Goal: Task Accomplishment & Management: Manage account settings

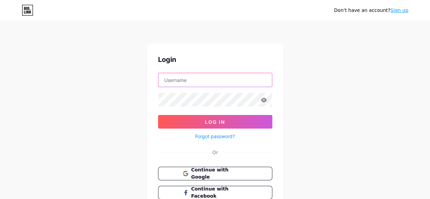
click at [192, 82] on input "text" at bounding box center [214, 80] width 113 height 14
type input "S"
type input "[EMAIL_ADDRESS][DOMAIN_NAME]"
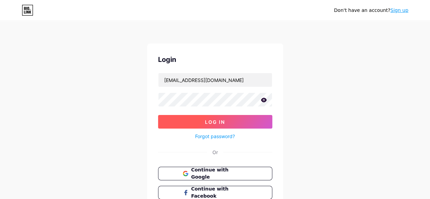
click at [208, 119] on span "Log In" at bounding box center [215, 122] width 20 height 6
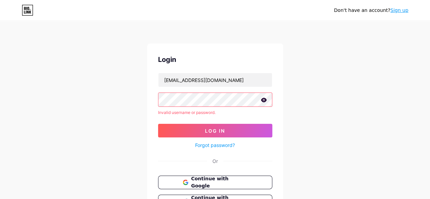
click at [262, 102] on icon at bounding box center [264, 100] width 6 height 5
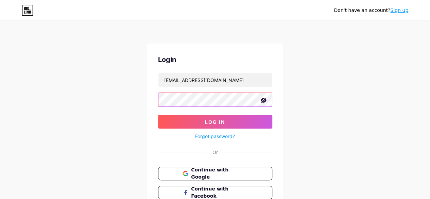
click at [158, 115] on button "Log In" at bounding box center [215, 122] width 114 height 14
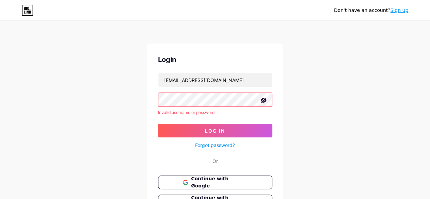
click at [158, 124] on button "Log In" at bounding box center [215, 131] width 114 height 14
click at [260, 100] on icon at bounding box center [263, 100] width 7 height 7
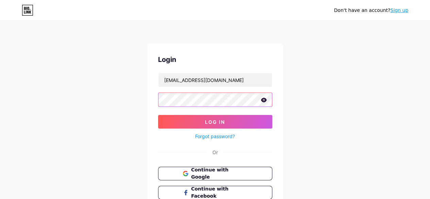
click at [158, 115] on button "Log In" at bounding box center [215, 122] width 114 height 14
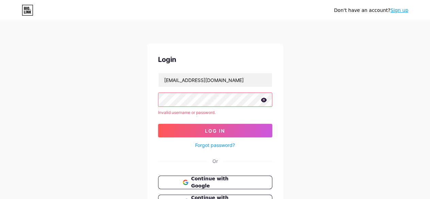
click at [264, 100] on icon at bounding box center [264, 100] width 6 height 4
click at [158, 124] on button "Log In" at bounding box center [215, 131] width 114 height 14
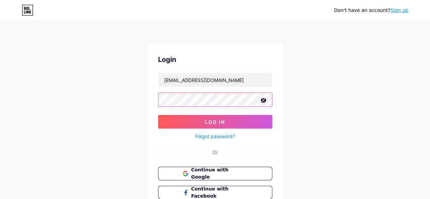
click at [158, 115] on button "Log In" at bounding box center [215, 122] width 114 height 14
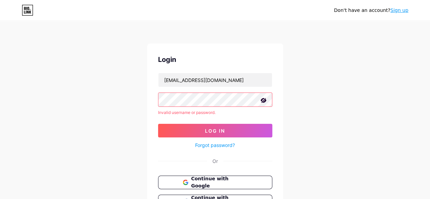
click at [219, 143] on link "Forgot password?" at bounding box center [215, 144] width 40 height 7
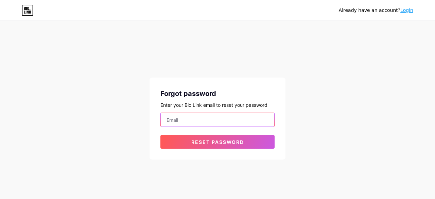
click at [217, 116] on input "email" at bounding box center [217, 120] width 113 height 14
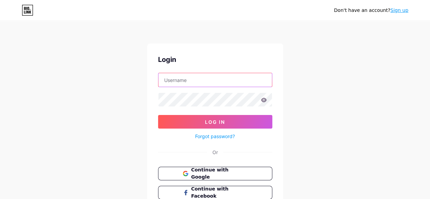
click at [236, 73] on input "text" at bounding box center [214, 80] width 113 height 14
type input "[EMAIL_ADDRESS][DOMAIN_NAME]"
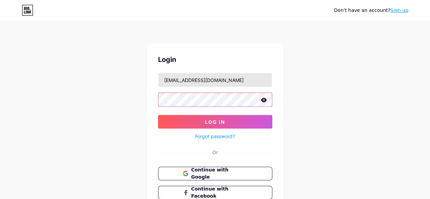
click at [158, 115] on button "Log In" at bounding box center [215, 122] width 114 height 14
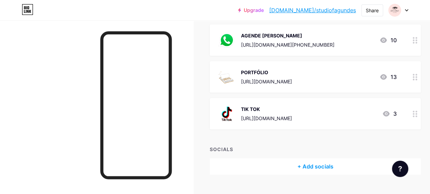
scroll to position [94, 0]
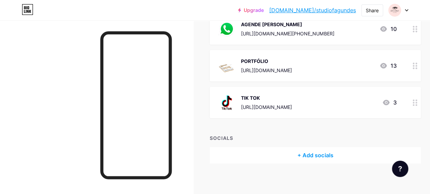
drag, startPoint x: 429, startPoint y: 115, endPoint x: 431, endPoint y: 80, distance: 35.7
drag, startPoint x: 431, startPoint y: 80, endPoint x: 190, endPoint y: 130, distance: 246.1
click at [190, 130] on div at bounding box center [96, 117] width 193 height 194
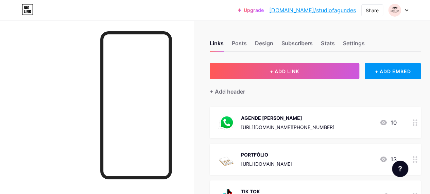
scroll to position [0, 0]
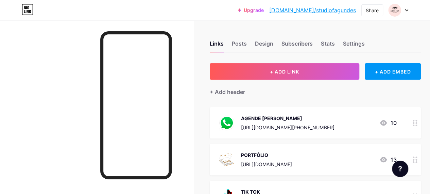
click at [292, 165] on div "[URL][DOMAIN_NAME]" at bounding box center [266, 163] width 51 height 7
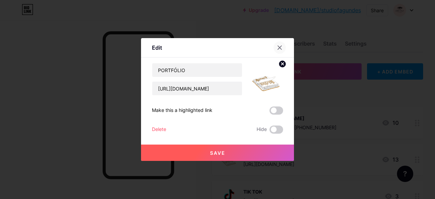
click at [280, 47] on icon at bounding box center [280, 48] width 4 height 4
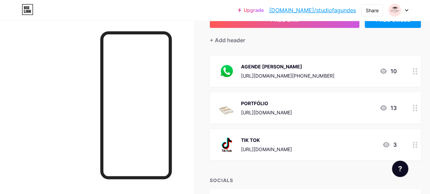
scroll to position [54, 0]
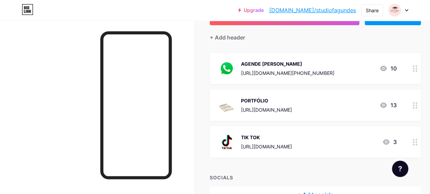
click at [234, 103] on img at bounding box center [227, 105] width 18 height 18
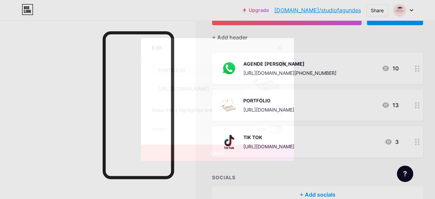
click at [280, 48] on icon at bounding box center [280, 48] width 4 height 4
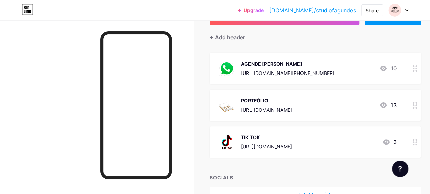
click at [376, 103] on div "PORTFÓLIO [URL][DOMAIN_NAME] 13" at bounding box center [307, 105] width 178 height 18
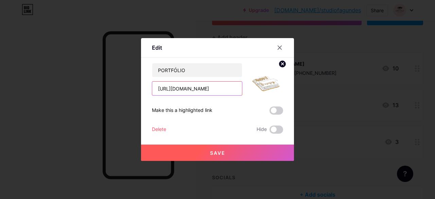
click at [210, 91] on input "[URL][DOMAIN_NAME]" at bounding box center [197, 89] width 90 height 14
paste input "[URL][DOMAIN_NAME]"
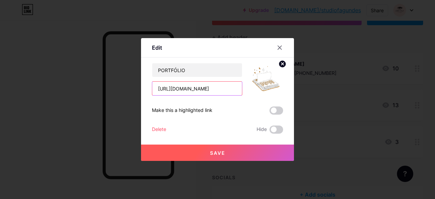
type input "[URL][DOMAIN_NAME]"
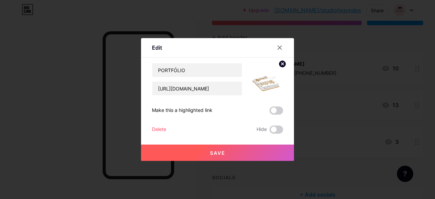
click at [238, 149] on button "Save" at bounding box center [217, 152] width 153 height 16
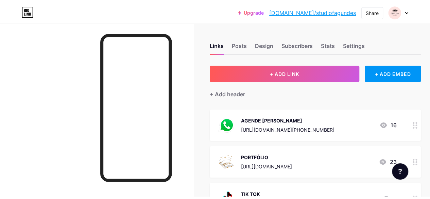
scroll to position [0, 0]
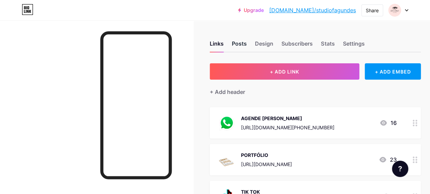
click at [243, 44] on div "Posts" at bounding box center [239, 45] width 15 height 12
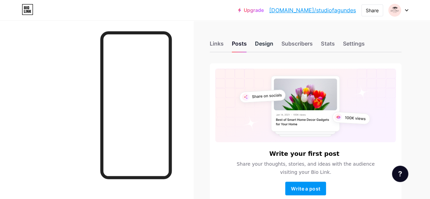
click at [266, 47] on div "Design" at bounding box center [264, 45] width 18 height 12
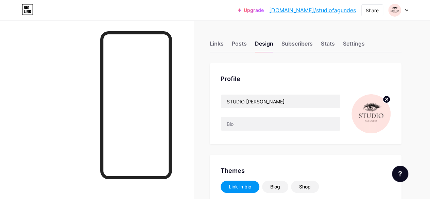
type input "#fdceda"
type input "#ffe6f1"
type input "#000000"
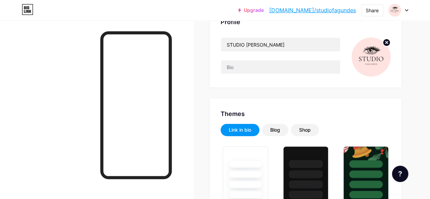
scroll to position [53, 0]
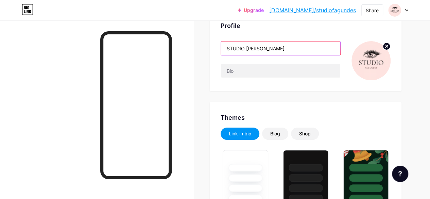
click at [249, 48] on input "STUDIO [PERSON_NAME]" at bounding box center [280, 48] width 119 height 14
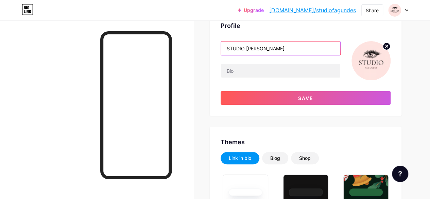
type input "STUDIO [PERSON_NAME]"
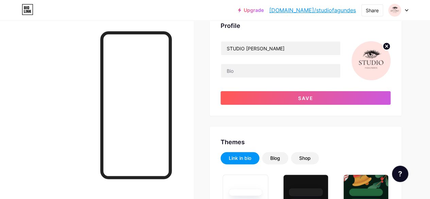
click at [382, 65] on img at bounding box center [370, 60] width 39 height 39
click at [378, 58] on img at bounding box center [370, 60] width 39 height 39
click at [372, 62] on img at bounding box center [370, 60] width 39 height 39
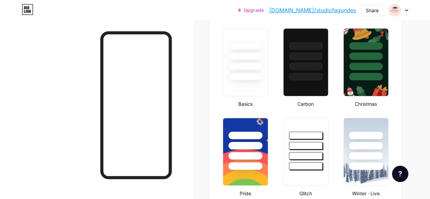
scroll to position [295, 0]
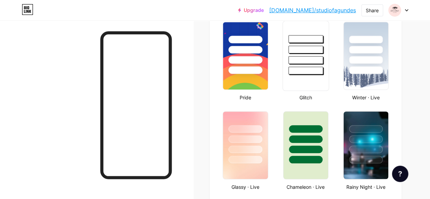
click at [304, 49] on div at bounding box center [305, 50] width 35 height 8
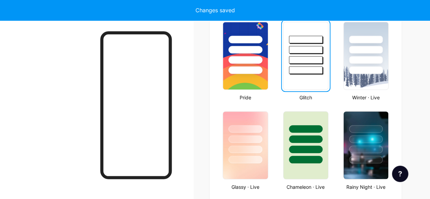
click at [304, 49] on div at bounding box center [306, 49] width 34 height 7
drag, startPoint x: 427, startPoint y: 72, endPoint x: 431, endPoint y: 79, distance: 8.7
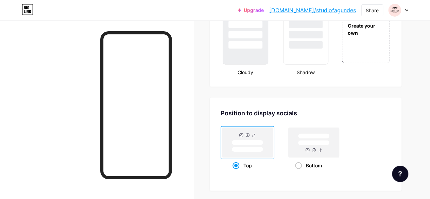
scroll to position [859, 0]
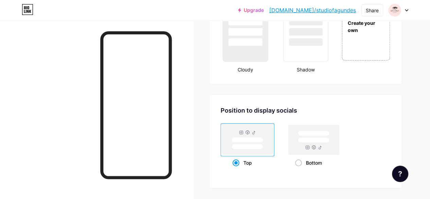
drag, startPoint x: 426, startPoint y: 166, endPoint x: 435, endPoint y: 133, distance: 34.4
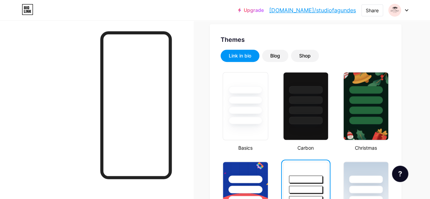
scroll to position [161, 0]
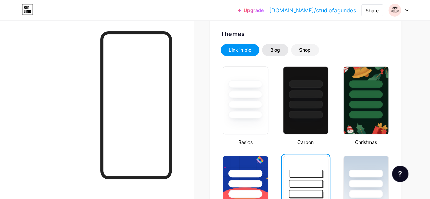
click at [267, 52] on div "Blog" at bounding box center [275, 50] width 26 height 12
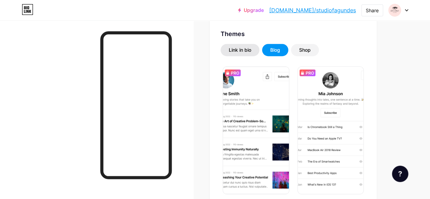
click at [250, 47] on div "Link in bio" at bounding box center [240, 50] width 22 height 7
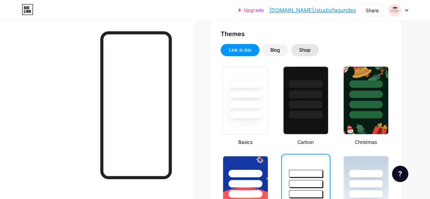
click at [302, 49] on div "Shop" at bounding box center [305, 50] width 12 height 7
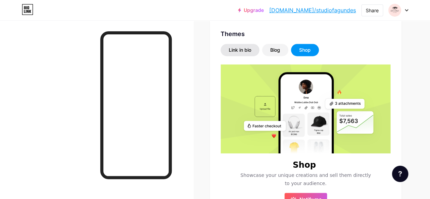
click at [247, 46] on div "Link in bio" at bounding box center [240, 50] width 39 height 12
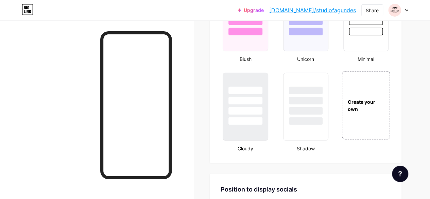
scroll to position [779, 0]
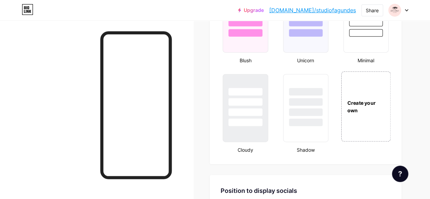
click at [368, 139] on div "Create your own" at bounding box center [365, 106] width 49 height 70
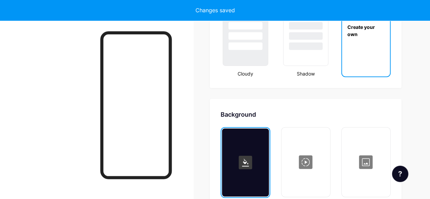
type input "#ffffff"
type input "#000000"
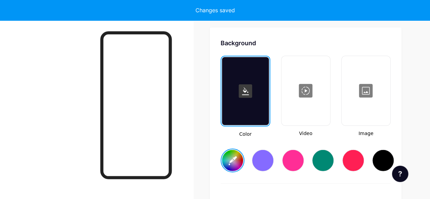
scroll to position [927, 0]
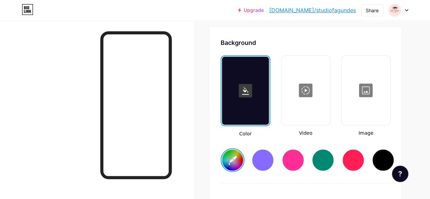
drag, startPoint x: 368, startPoint y: 139, endPoint x: 336, endPoint y: 146, distance: 33.5
click at [336, 146] on div "#ffffff" at bounding box center [306, 154] width 170 height 35
click at [228, 154] on input "#ffffff" at bounding box center [232, 159] width 21 height 21
click at [298, 108] on div at bounding box center [305, 90] width 47 height 68
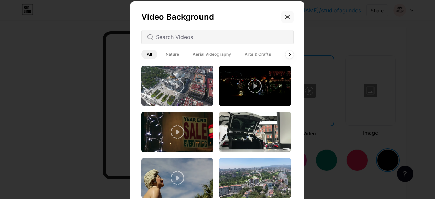
click at [290, 19] on div at bounding box center [287, 17] width 12 height 12
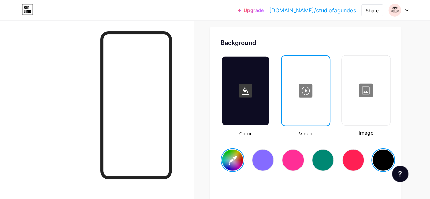
drag, startPoint x: 342, startPoint y: 82, endPoint x: 349, endPoint y: 89, distance: 9.9
click at [349, 89] on div at bounding box center [365, 90] width 49 height 70
click at [349, 89] on div at bounding box center [365, 90] width 47 height 68
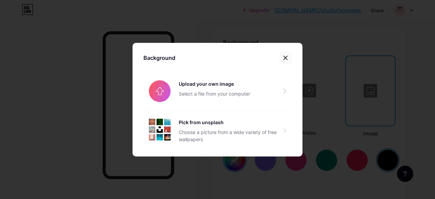
click at [284, 55] on div at bounding box center [285, 58] width 12 height 12
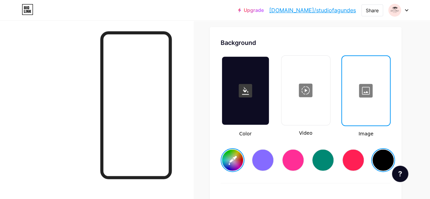
click at [240, 82] on div at bounding box center [245, 91] width 47 height 68
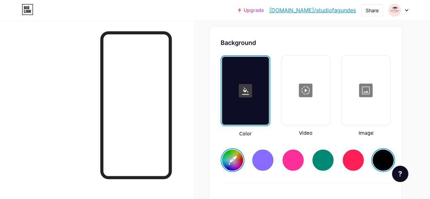
click at [252, 92] on rect at bounding box center [246, 91] width 14 height 14
click at [249, 92] on icon at bounding box center [245, 91] width 7 height 8
click at [236, 162] on input "#000000" at bounding box center [232, 159] width 21 height 21
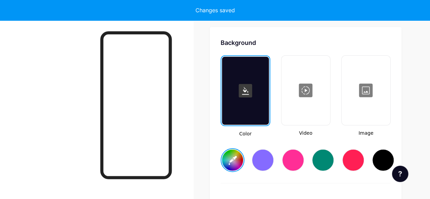
click at [262, 87] on div at bounding box center [245, 91] width 47 height 68
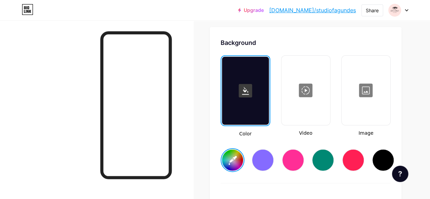
click at [247, 95] on rect at bounding box center [246, 91] width 14 height 14
click at [232, 153] on input "#743434" at bounding box center [232, 159] width 21 height 21
type input "#966464"
click at [236, 164] on input "#966464" at bounding box center [232, 159] width 21 height 21
click at [362, 58] on div at bounding box center [365, 90] width 47 height 68
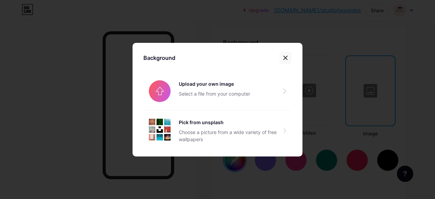
click at [284, 59] on icon at bounding box center [286, 58] width 4 height 4
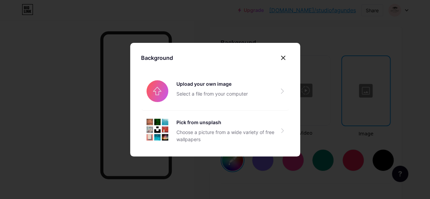
click at [284, 59] on div at bounding box center [305, 90] width 47 height 68
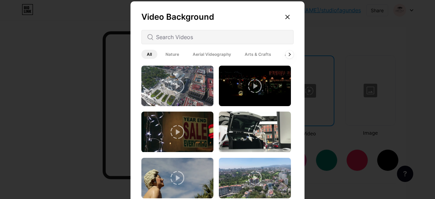
click at [372, 49] on div at bounding box center [217, 99] width 435 height 199
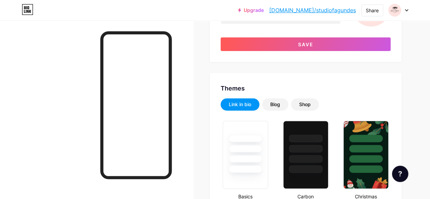
scroll to position [18, 0]
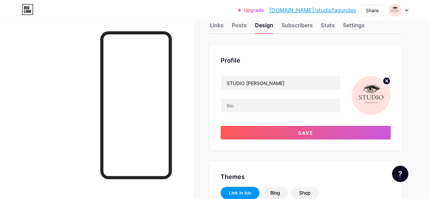
click at [365, 108] on img at bounding box center [370, 95] width 39 height 39
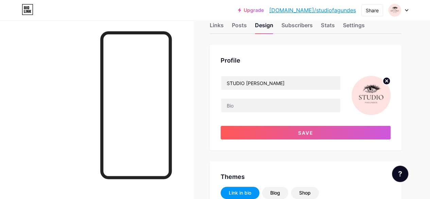
click at [365, 108] on img at bounding box center [370, 95] width 39 height 39
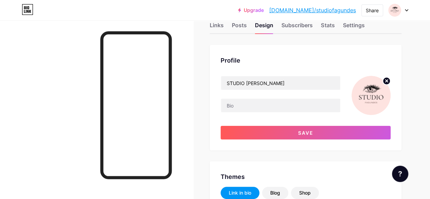
click at [365, 108] on img at bounding box center [370, 95] width 39 height 39
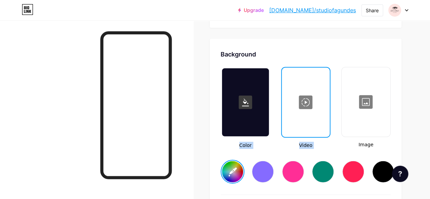
scroll to position [915, 0]
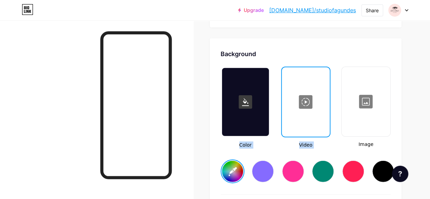
click at [380, 90] on div at bounding box center [365, 102] width 47 height 68
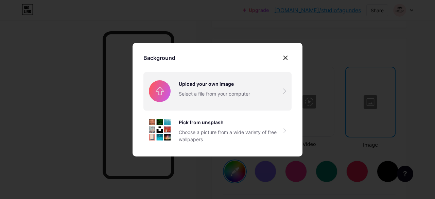
click at [219, 95] on input "file" at bounding box center [217, 91] width 148 height 38
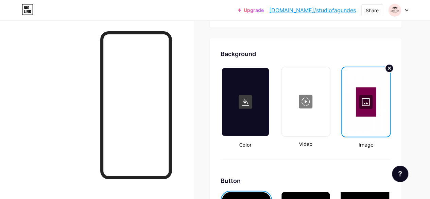
click at [389, 69] on circle at bounding box center [389, 68] width 8 height 8
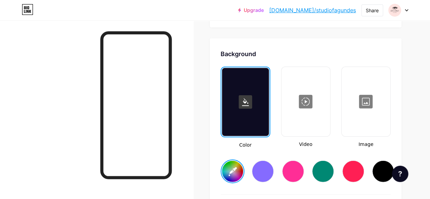
click at [365, 87] on div at bounding box center [365, 102] width 47 height 68
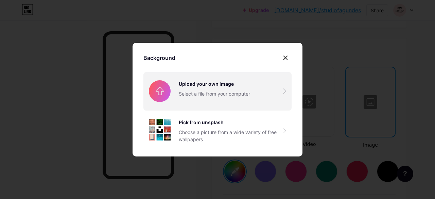
click at [240, 90] on input "file" at bounding box center [217, 91] width 148 height 38
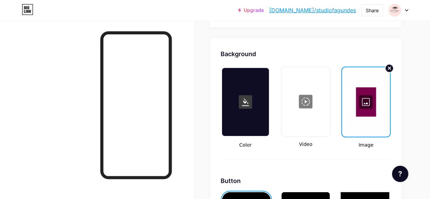
click at [391, 67] on circle at bounding box center [389, 68] width 8 height 8
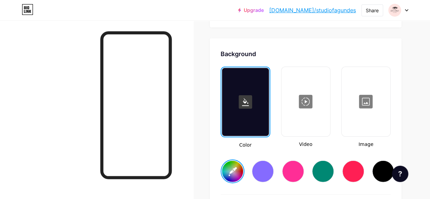
click at [189, 36] on div at bounding box center [96, 119] width 193 height 199
click at [375, 108] on div at bounding box center [365, 102] width 47 height 68
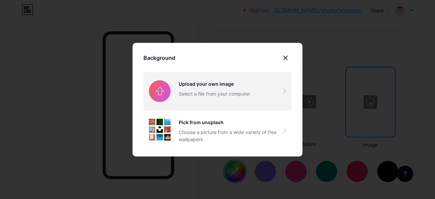
click at [257, 99] on input "file" at bounding box center [217, 91] width 148 height 38
click at [189, 94] on input "file" at bounding box center [217, 91] width 148 height 38
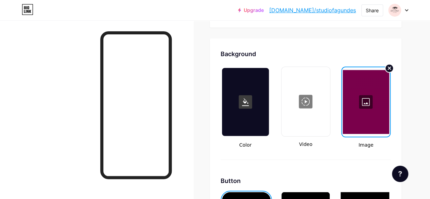
click at [390, 69] on icon at bounding box center [389, 68] width 3 height 3
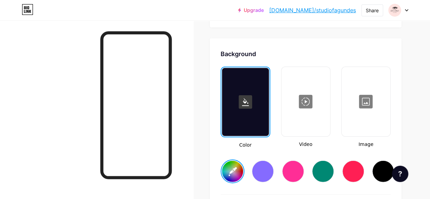
click at [367, 121] on div at bounding box center [365, 102] width 47 height 68
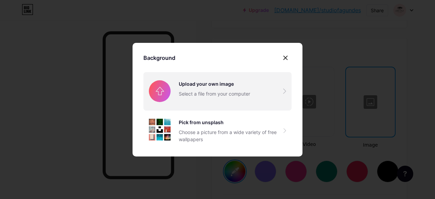
click at [200, 94] on input "file" at bounding box center [217, 91] width 148 height 38
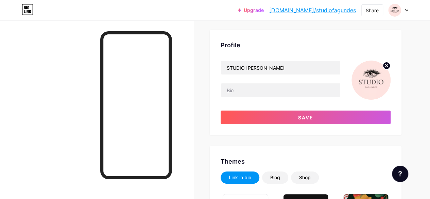
scroll to position [0, 0]
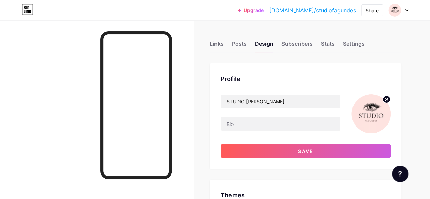
click at [385, 99] on icon at bounding box center [386, 99] width 2 height 2
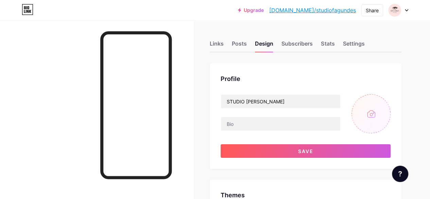
click at [367, 113] on input "file" at bounding box center [370, 113] width 39 height 39
click at [376, 101] on input "file" at bounding box center [370, 113] width 39 height 39
type input "C:\fakepath\ESTÉTICA (320 x 320 px).png"
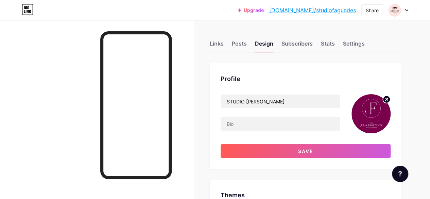
click at [388, 101] on circle at bounding box center [386, 98] width 7 height 7
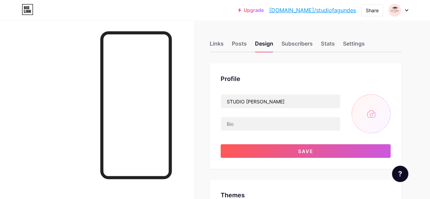
click at [366, 108] on input "file" at bounding box center [370, 113] width 39 height 39
type input "C:\fakepath\ESTÉTICA (320 x 320 px).png"
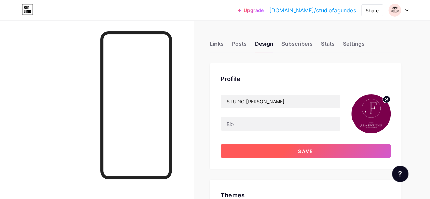
click at [299, 146] on button "Save" at bounding box center [306, 151] width 170 height 14
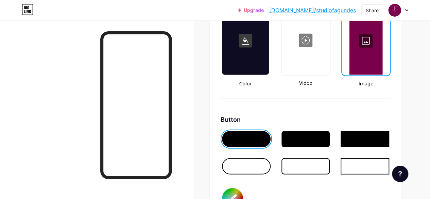
scroll to position [941, 0]
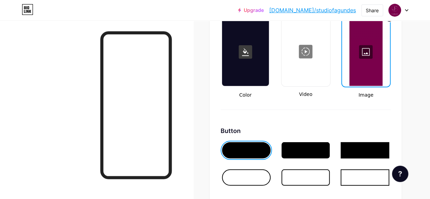
click at [387, 67] on div at bounding box center [365, 52] width 47 height 68
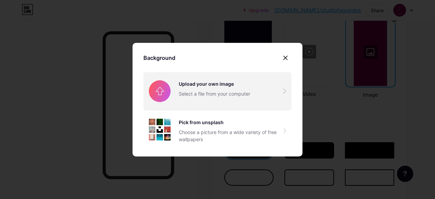
click at [243, 89] on input "file" at bounding box center [217, 91] width 148 height 38
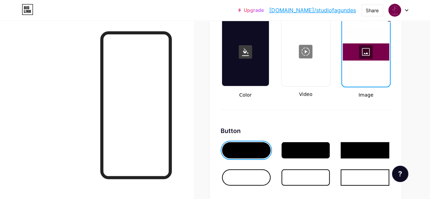
click at [372, 49] on div at bounding box center [365, 52] width 47 height 68
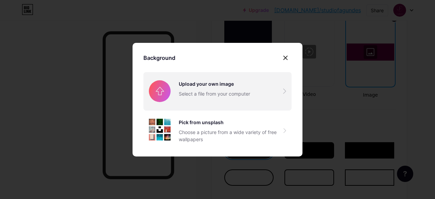
click at [211, 94] on input "file" at bounding box center [217, 91] width 148 height 38
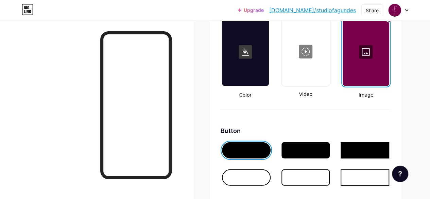
click at [361, 57] on div at bounding box center [365, 52] width 47 height 68
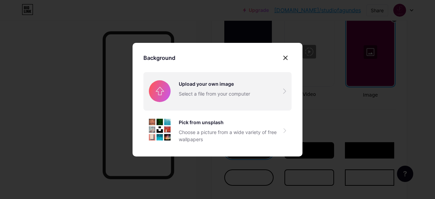
click at [208, 94] on input "file" at bounding box center [217, 91] width 148 height 38
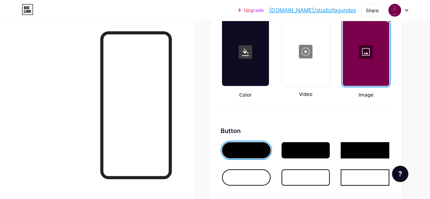
click at [366, 50] on div at bounding box center [365, 52] width 47 height 68
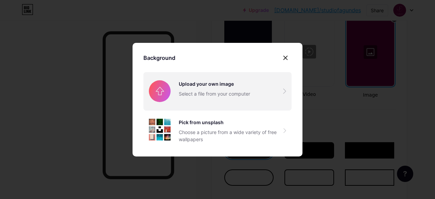
click at [223, 85] on input "file" at bounding box center [217, 91] width 148 height 38
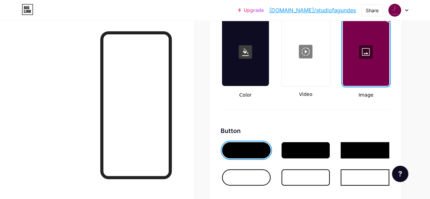
click at [250, 51] on rect at bounding box center [246, 52] width 14 height 14
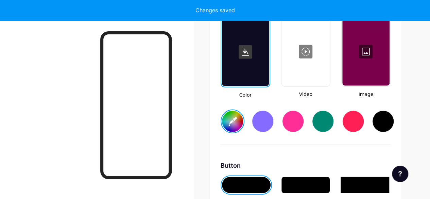
click at [231, 123] on input "#966464" at bounding box center [232, 121] width 21 height 21
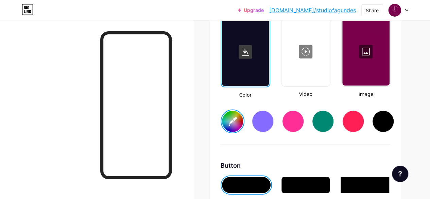
click at [249, 60] on div at bounding box center [245, 52] width 47 height 68
click at [250, 59] on div at bounding box center [245, 52] width 47 height 68
click at [249, 52] on rect at bounding box center [246, 52] width 14 height 14
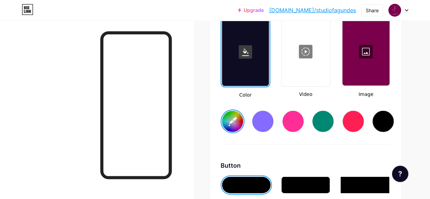
click at [249, 52] on rect at bounding box center [246, 52] width 14 height 14
click at [243, 118] on input "#966464" at bounding box center [232, 121] width 21 height 21
click at [239, 119] on input "#8b008b" at bounding box center [232, 121] width 21 height 21
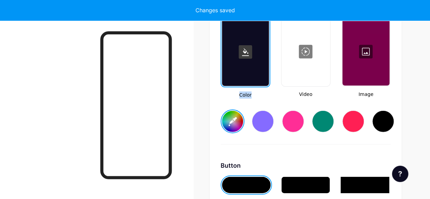
type input "#79004b"
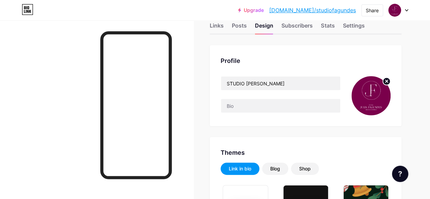
scroll to position [8, 0]
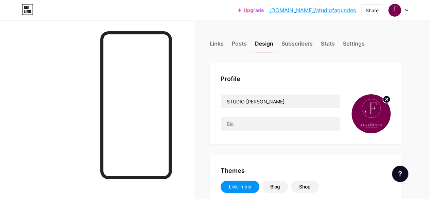
type input "#79004b"
type input "#ffffff"
